Goal: Find specific page/section: Find specific page/section

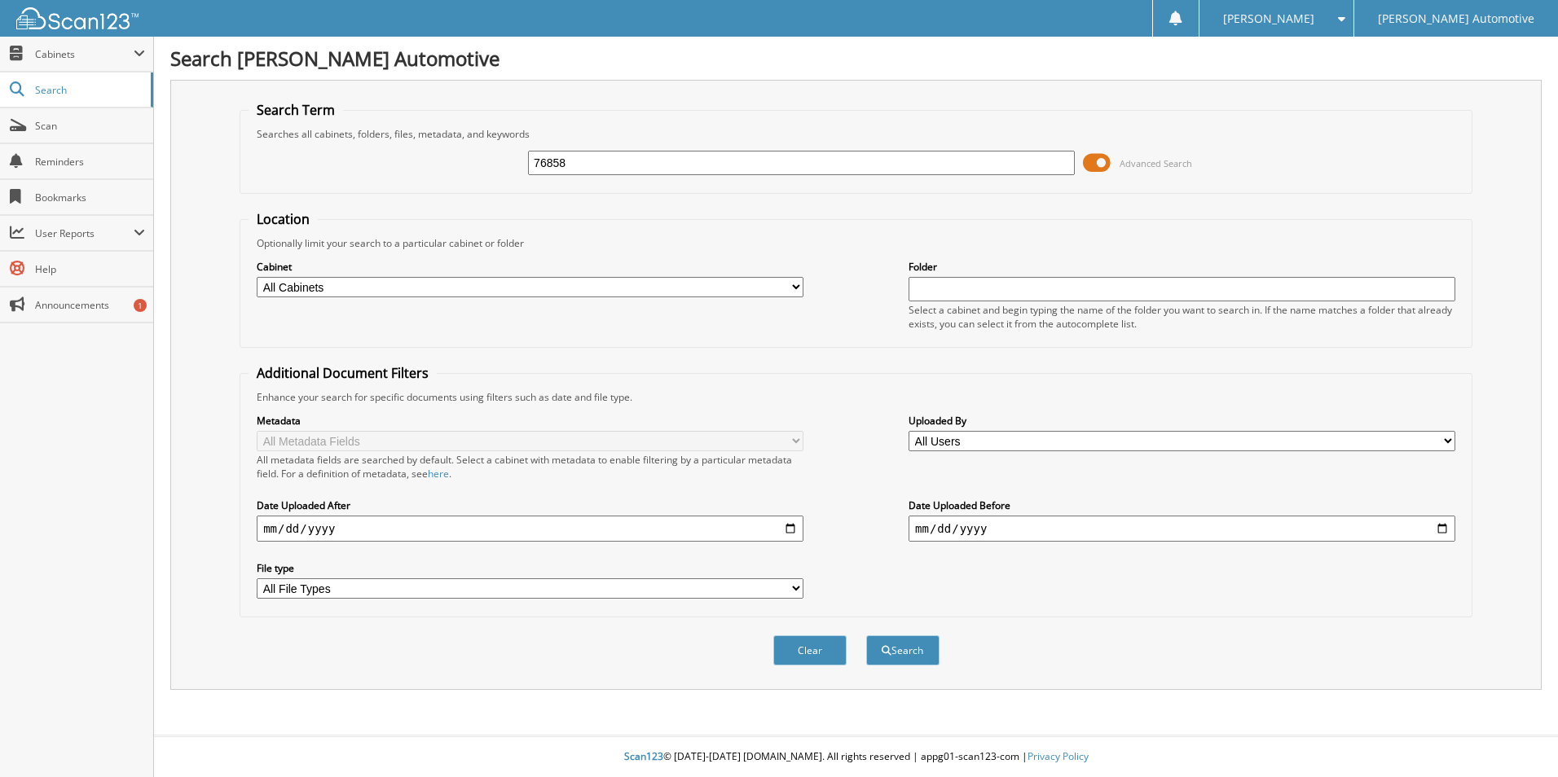
type input "76858"
click at [866, 636] on button "Search" at bounding box center [902, 651] width 73 height 30
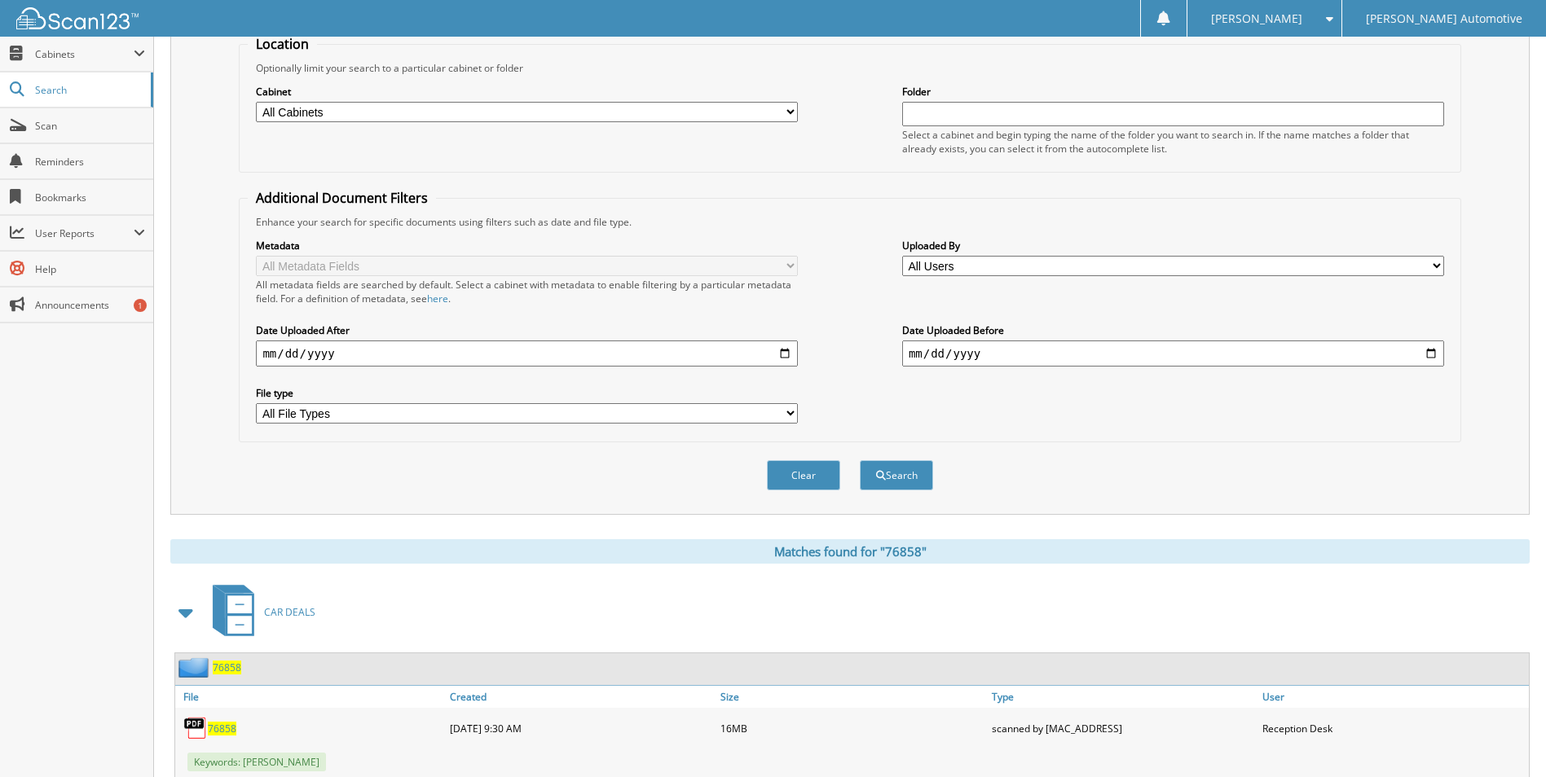
scroll to position [244, 0]
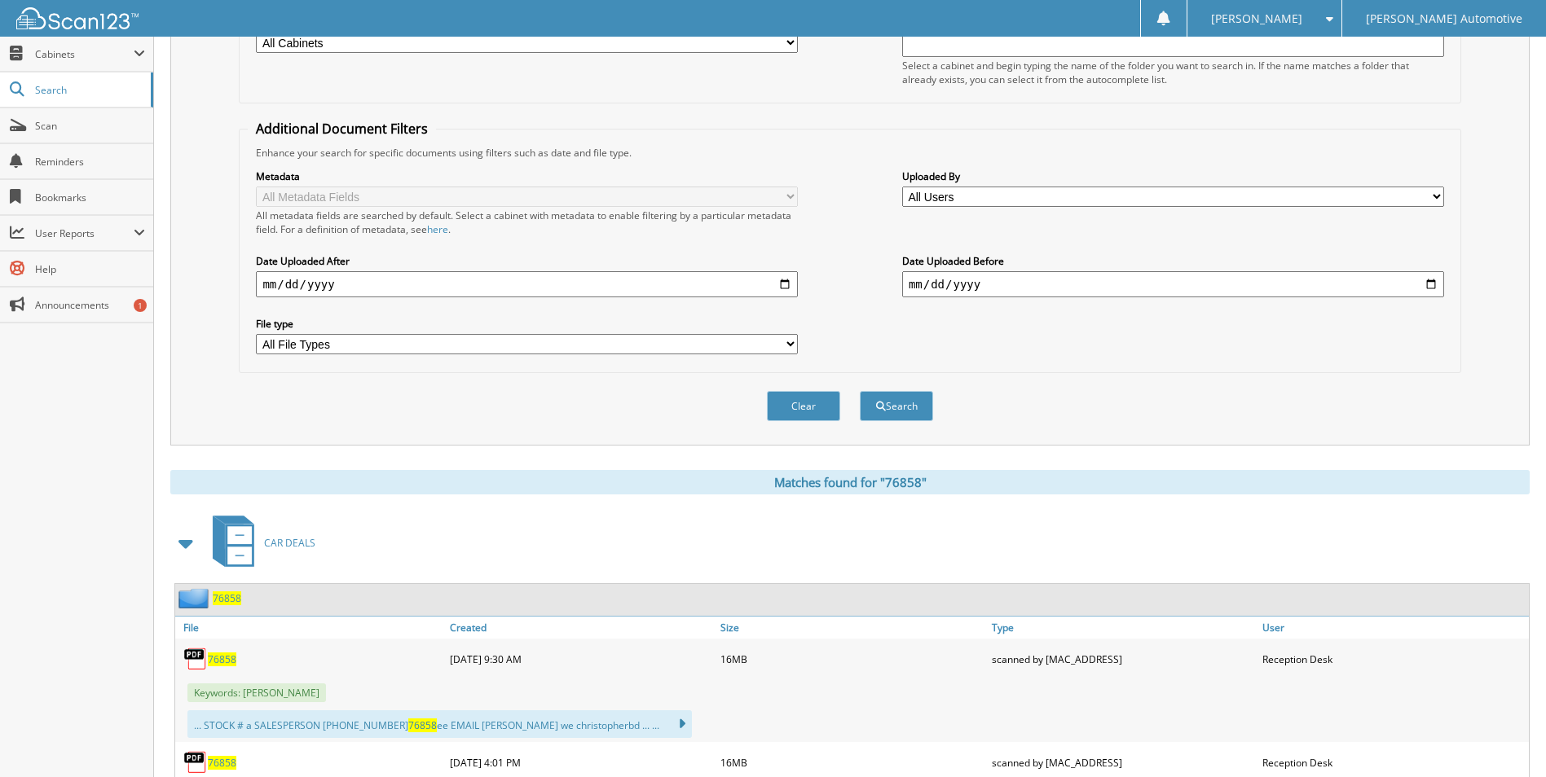
click at [218, 660] on span "76858" at bounding box center [222, 660] width 29 height 14
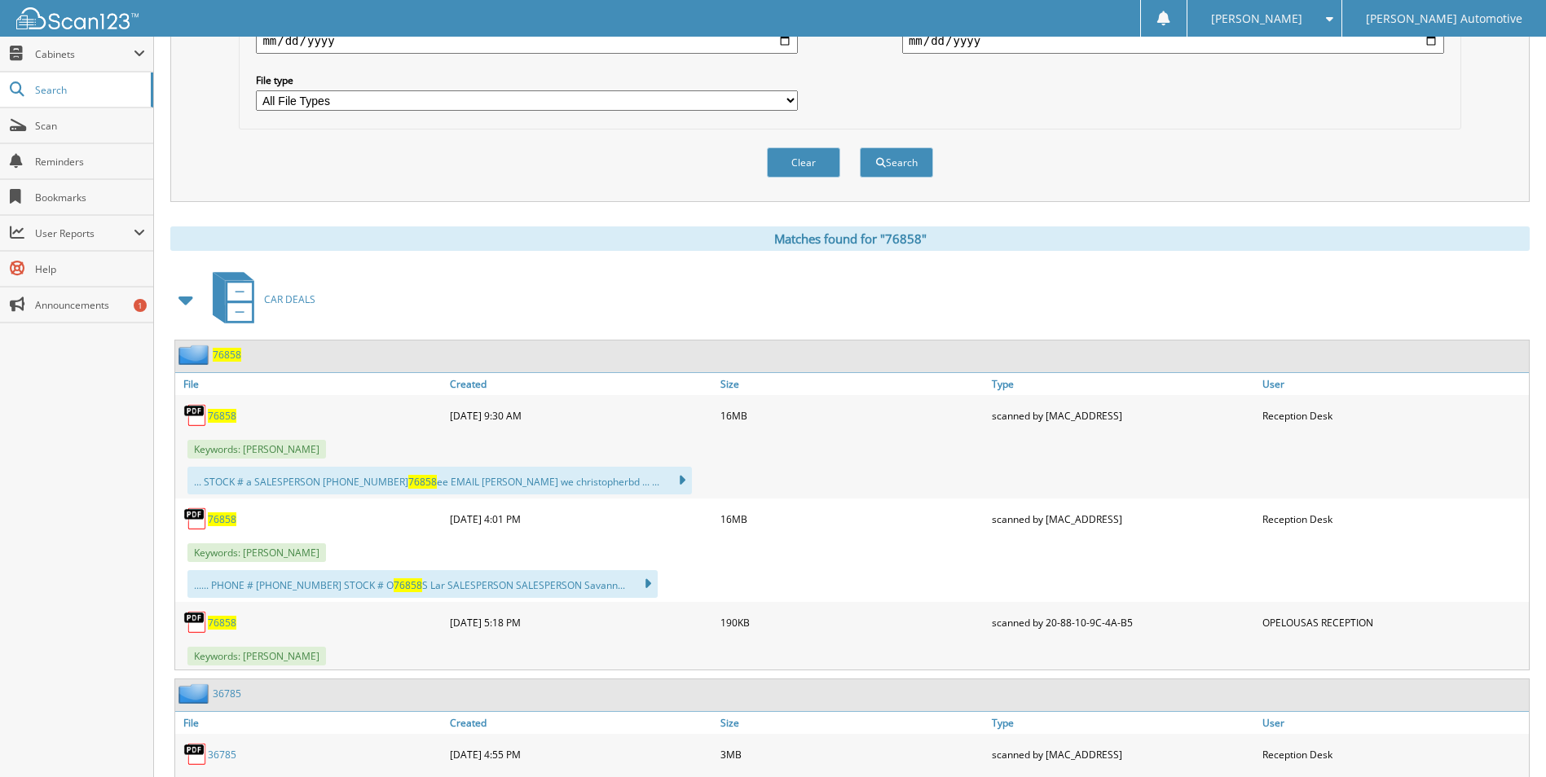
scroll to position [489, 0]
click at [220, 516] on span "76858" at bounding box center [222, 519] width 29 height 14
